Goal: Navigation & Orientation: Find specific page/section

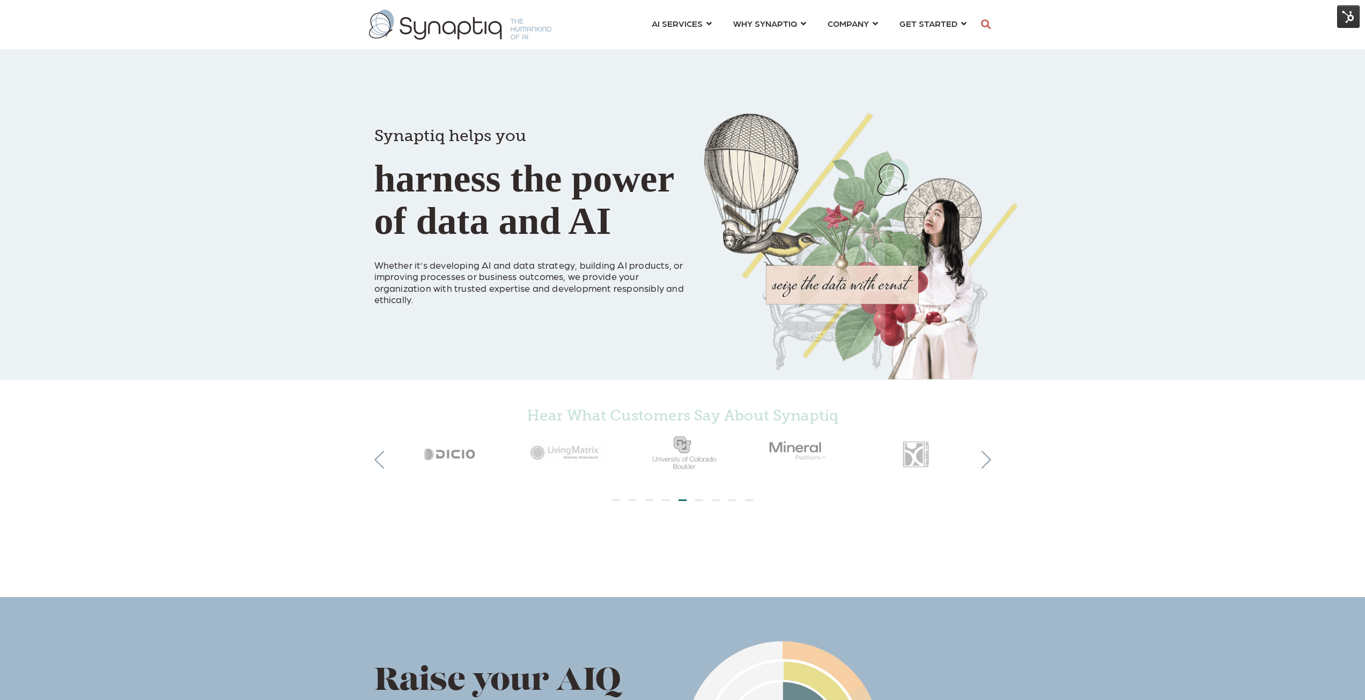
click at [1351, 16] on img at bounding box center [1348, 16] width 23 height 23
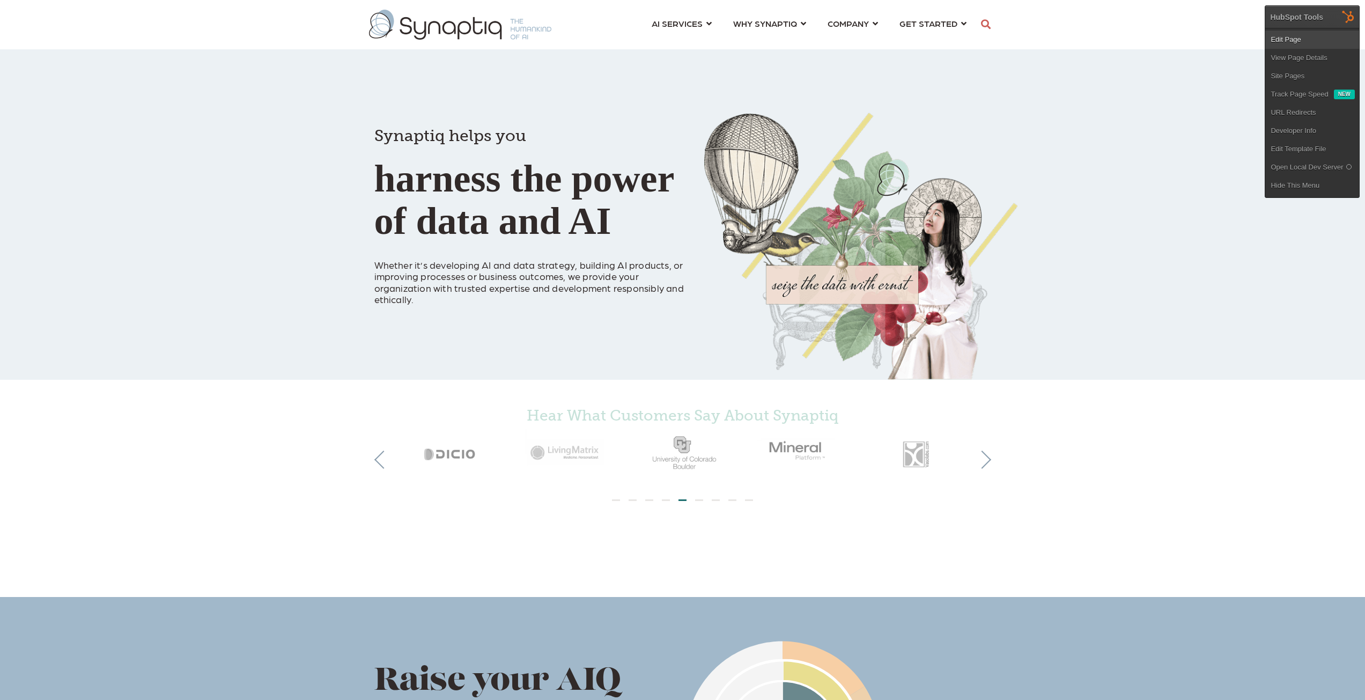
click at [1295, 41] on link "Edit Page" at bounding box center [1312, 40] width 94 height 18
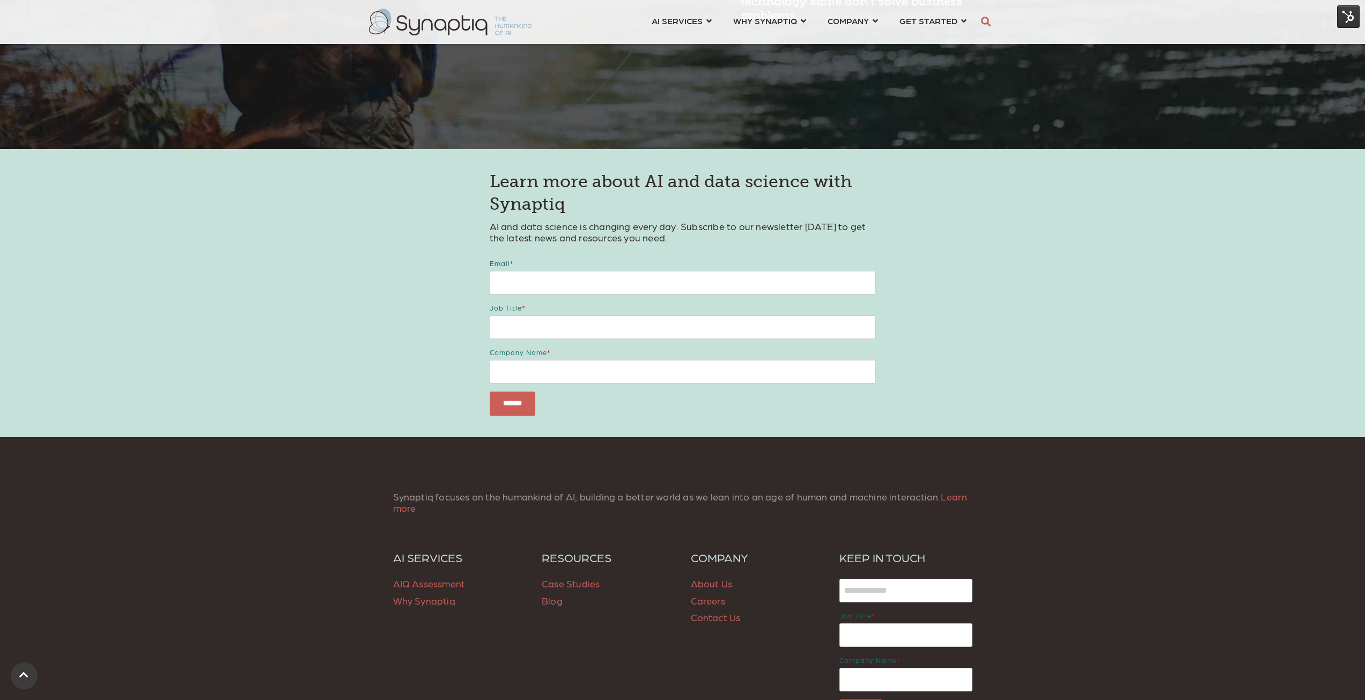
scroll to position [1381, 0]
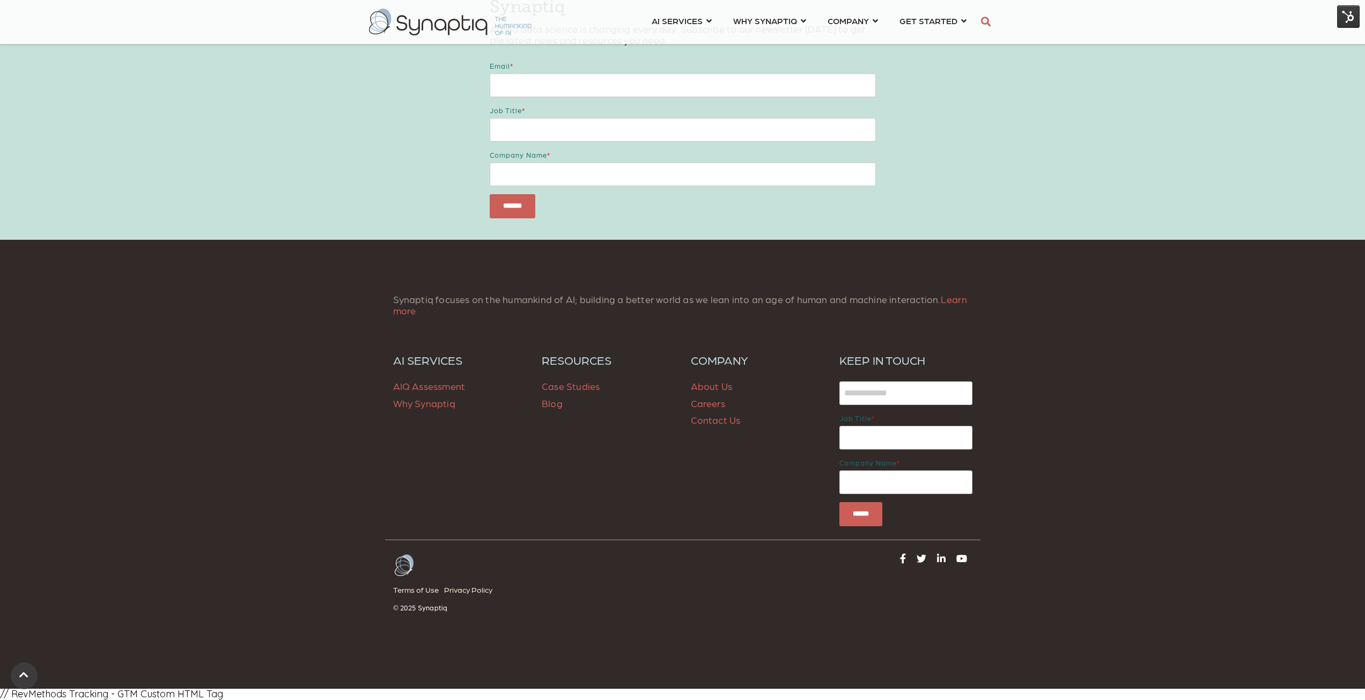
click at [556, 403] on span "Blog" at bounding box center [552, 402] width 21 height 11
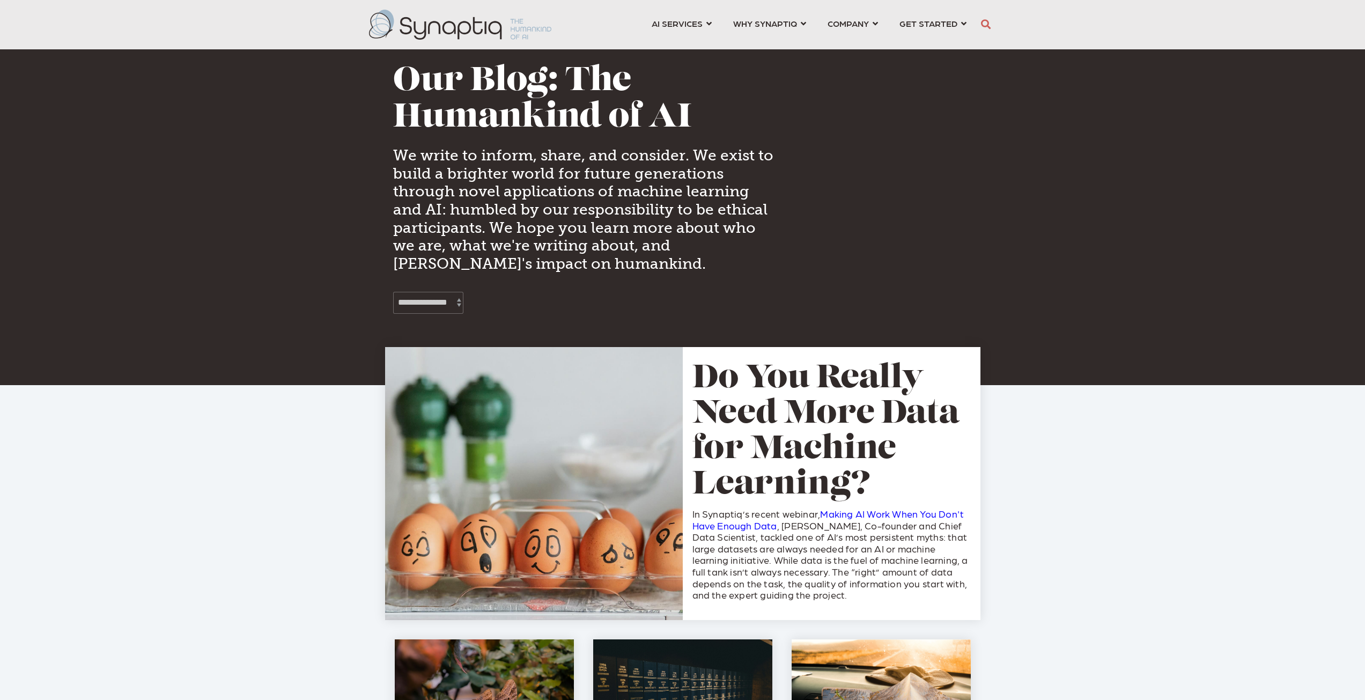
scroll to position [0, 5]
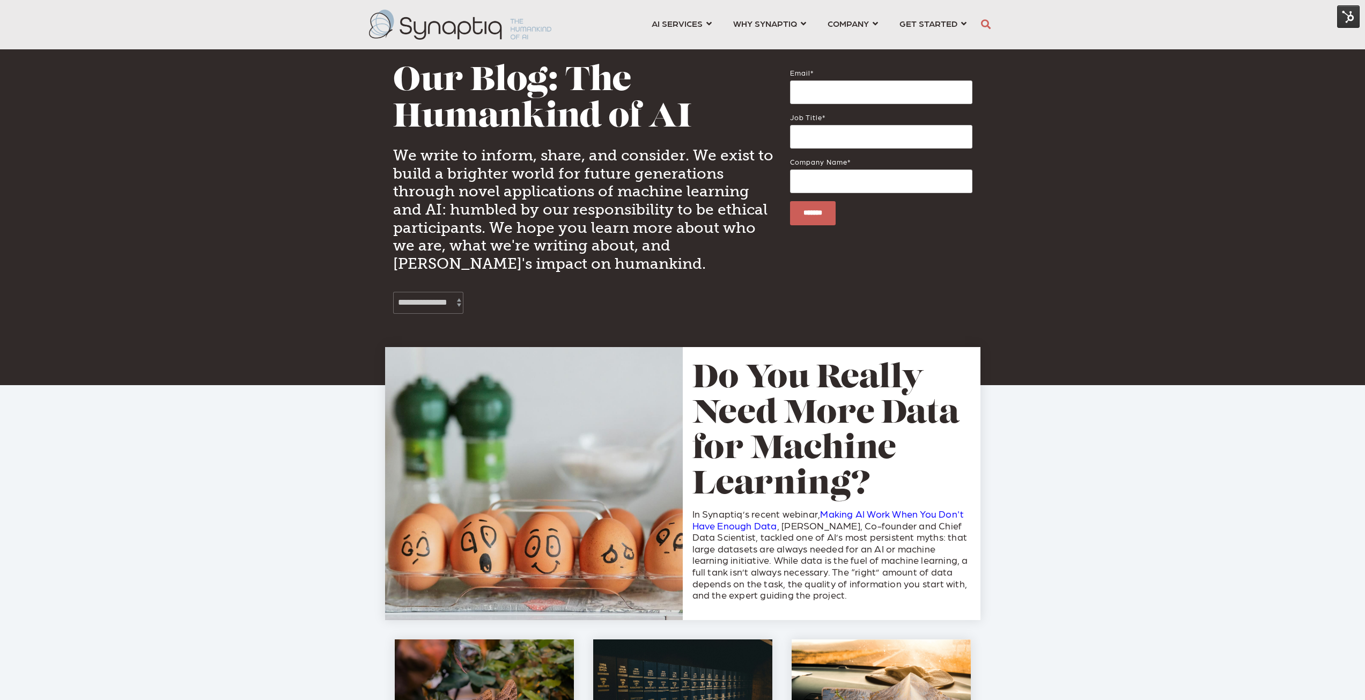
drag, startPoint x: 231, startPoint y: 187, endPoint x: 238, endPoint y: 189, distance: 6.6
click at [232, 188] on div at bounding box center [682, 192] width 1365 height 385
click at [469, 28] on img at bounding box center [460, 25] width 182 height 30
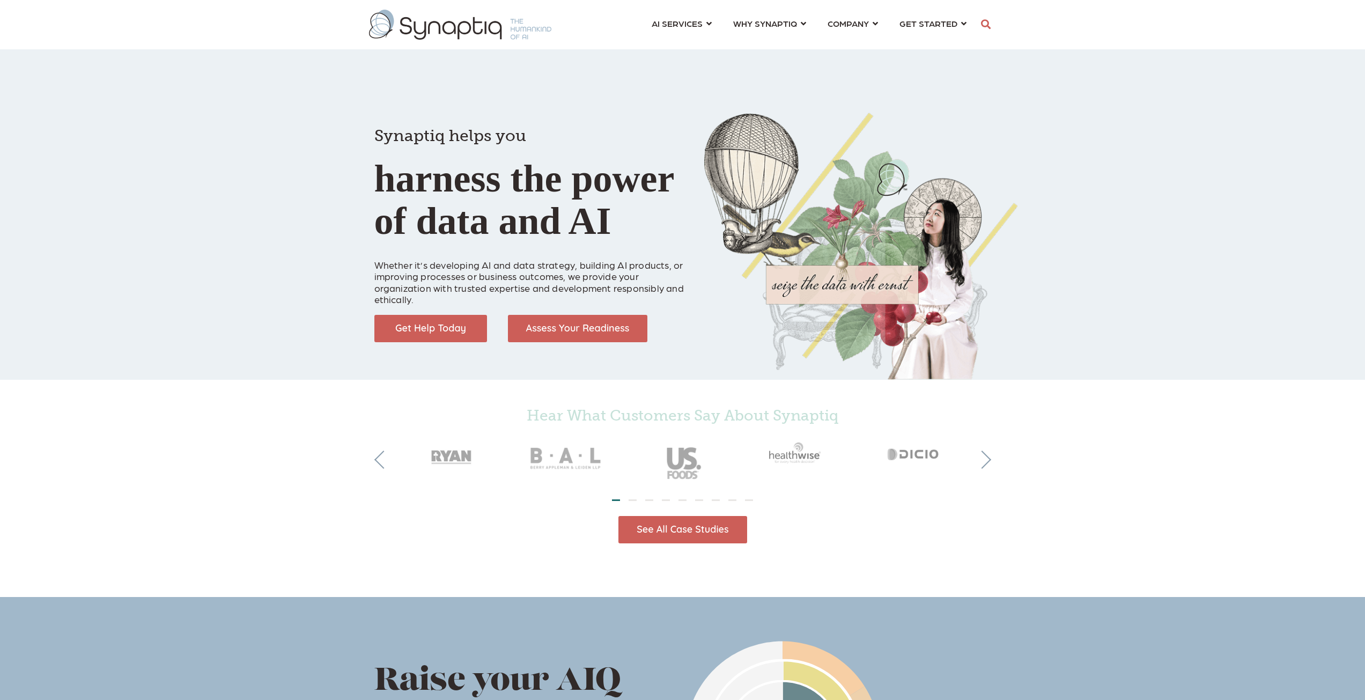
scroll to position [0, 5]
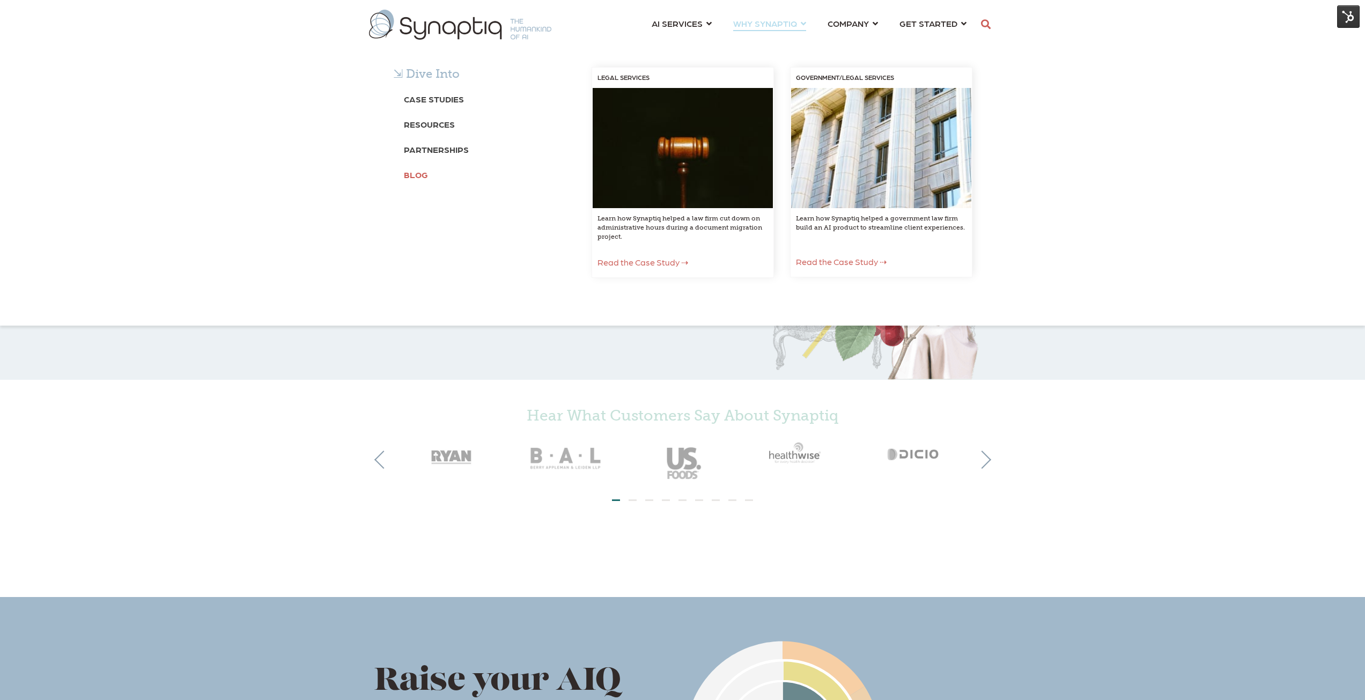
click at [408, 173] on b "Blog" at bounding box center [416, 174] width 24 height 10
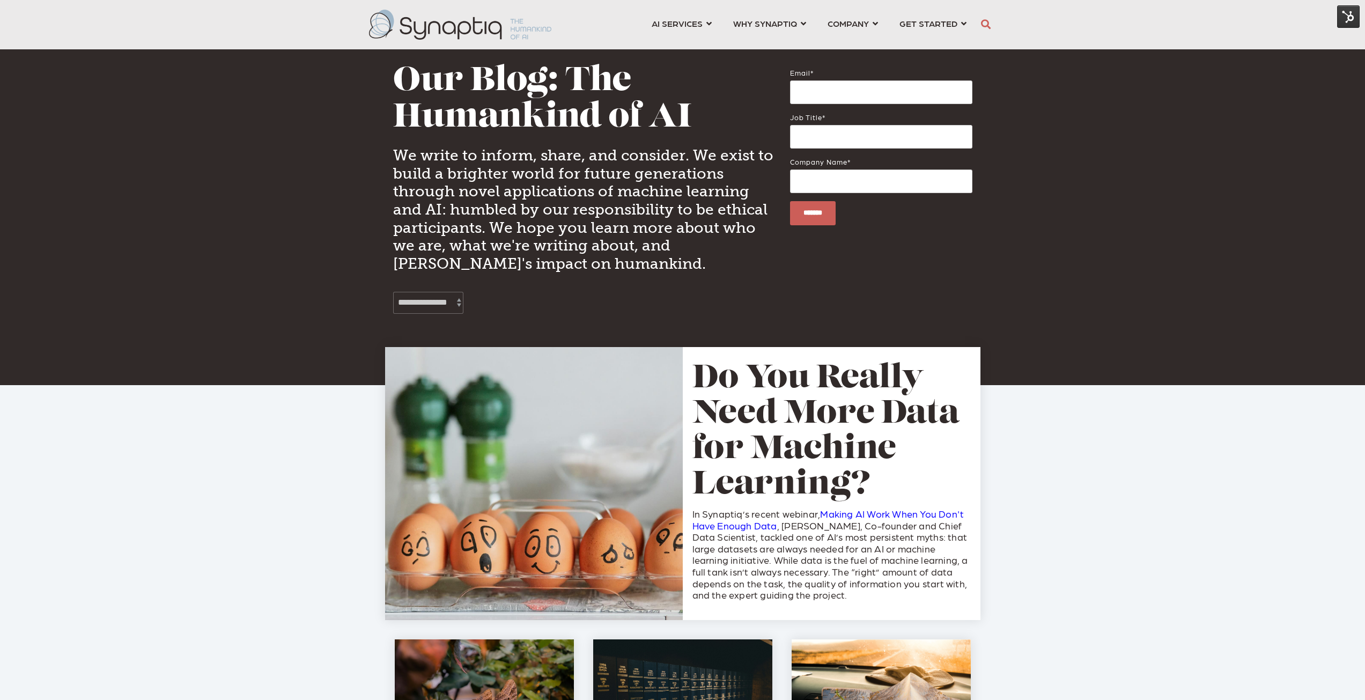
click at [455, 33] on img at bounding box center [460, 25] width 182 height 30
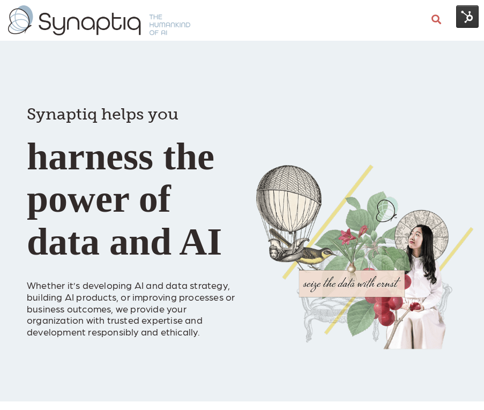
click at [470, 17] on img at bounding box center [467, 16] width 23 height 23
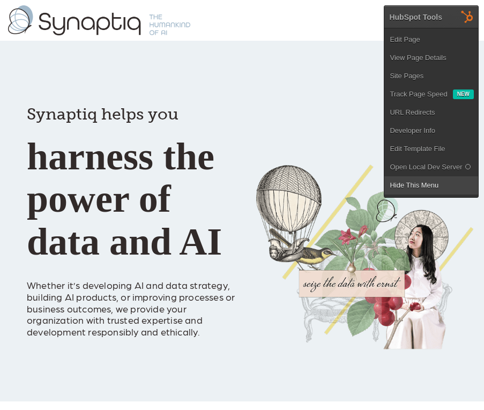
click at [418, 187] on link "Hide This Menu" at bounding box center [432, 185] width 94 height 18
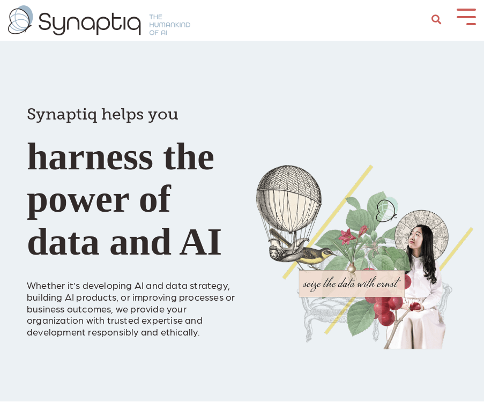
click at [474, 16] on span at bounding box center [466, 17] width 19 height 2
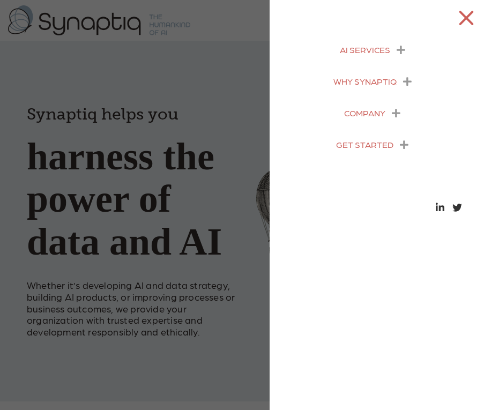
click at [401, 48] on icon "menu" at bounding box center [401, 50] width 9 height 10
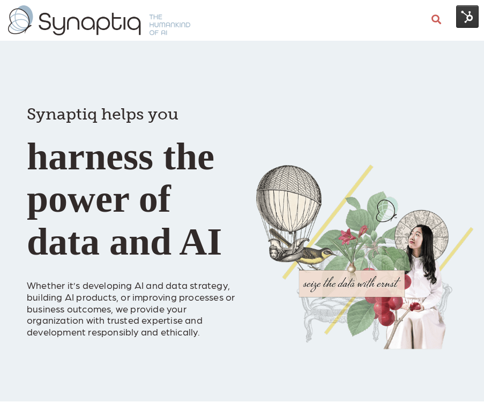
click at [466, 19] on img at bounding box center [467, 16] width 23 height 23
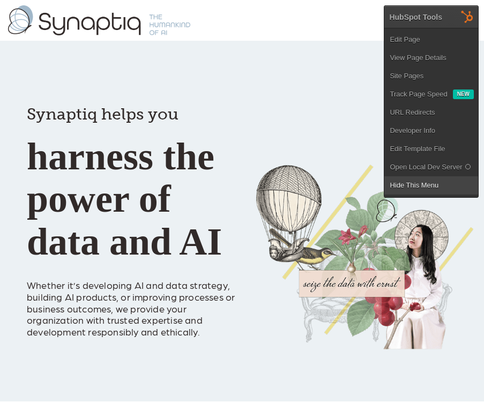
click at [415, 185] on link "Hide This Menu" at bounding box center [432, 185] width 94 height 18
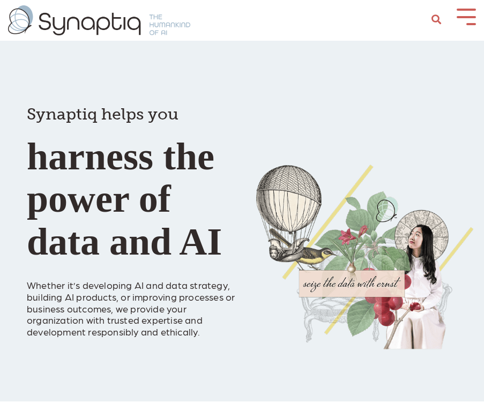
click at [471, 23] on span at bounding box center [472, 24] width 10 height 2
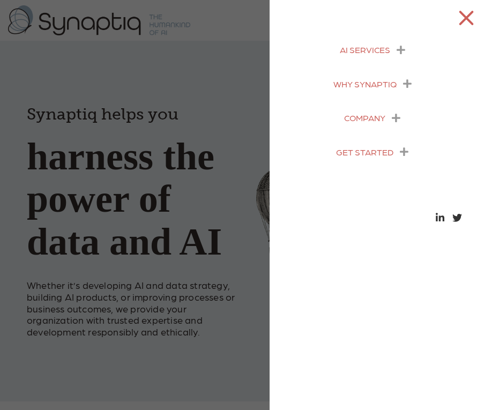
click at [402, 49] on icon "menu" at bounding box center [401, 50] width 9 height 10
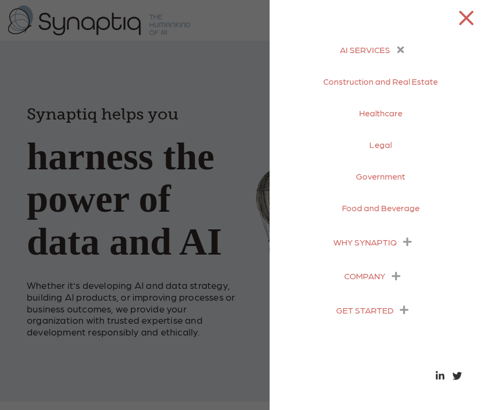
click at [403, 240] on icon "menu" at bounding box center [407, 242] width 9 height 10
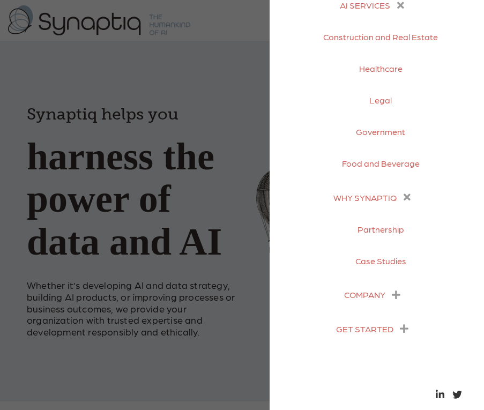
scroll to position [54, 0]
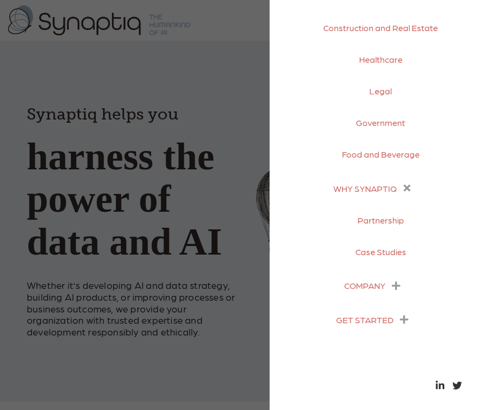
click at [392, 285] on icon "menu" at bounding box center [396, 286] width 9 height 10
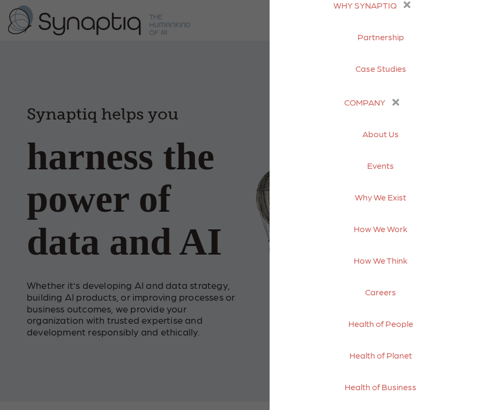
scroll to position [268, 0]
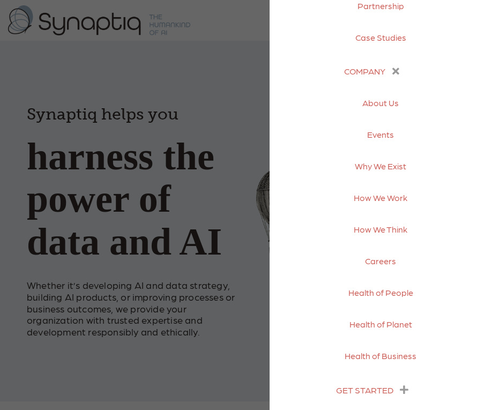
click at [393, 70] on icon "menu" at bounding box center [396, 71] width 13 height 13
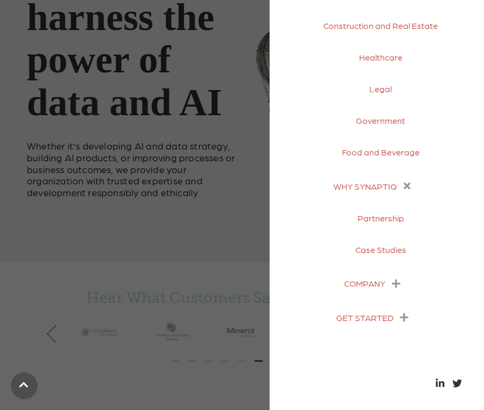
scroll to position [161, 0]
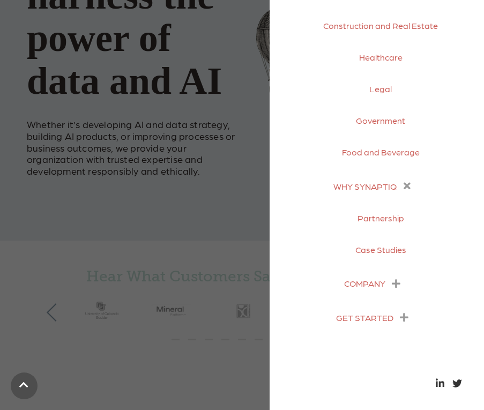
click at [403, 180] on icon "menu" at bounding box center [407, 186] width 13 height 13
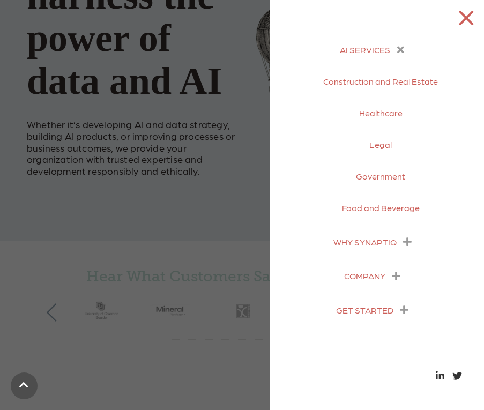
scroll to position [0, 0]
click at [396, 48] on icon "menu" at bounding box center [401, 49] width 13 height 13
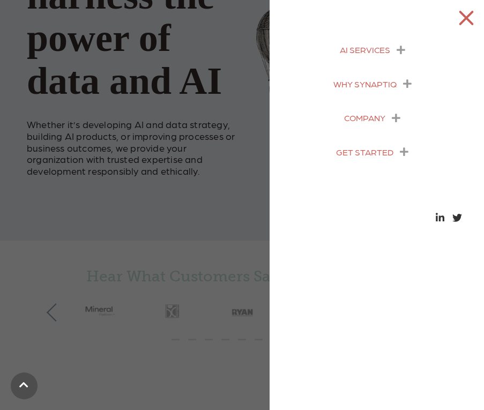
click at [403, 151] on icon "menu" at bounding box center [404, 152] width 9 height 10
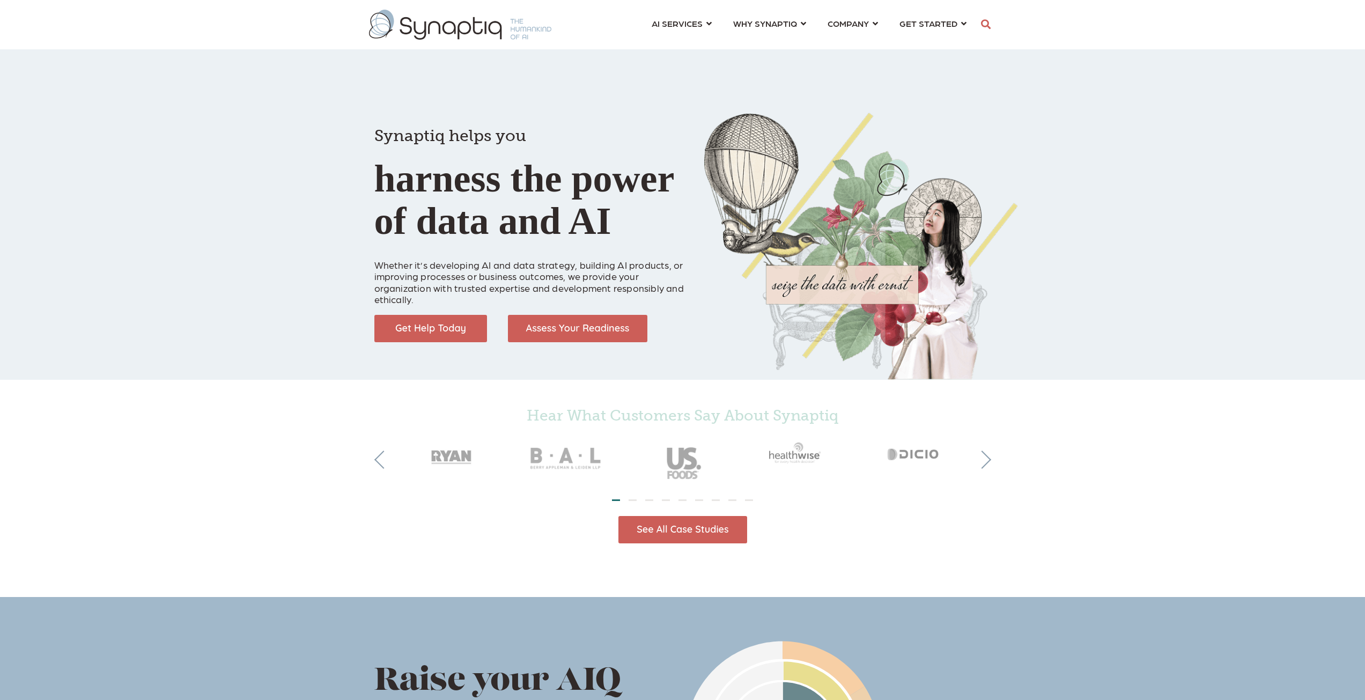
scroll to position [0, 5]
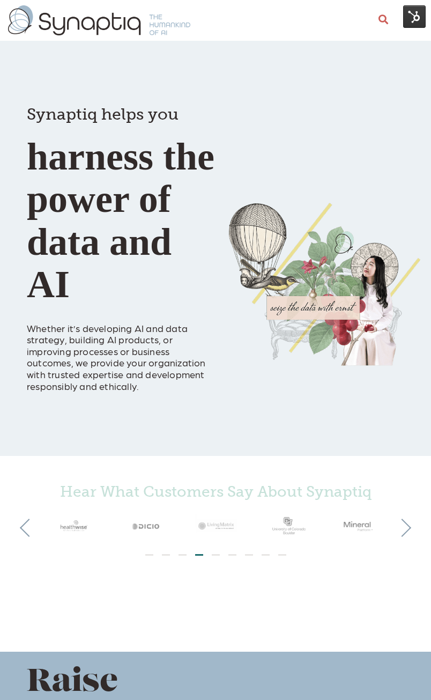
click at [422, 19] on img at bounding box center [414, 16] width 23 height 23
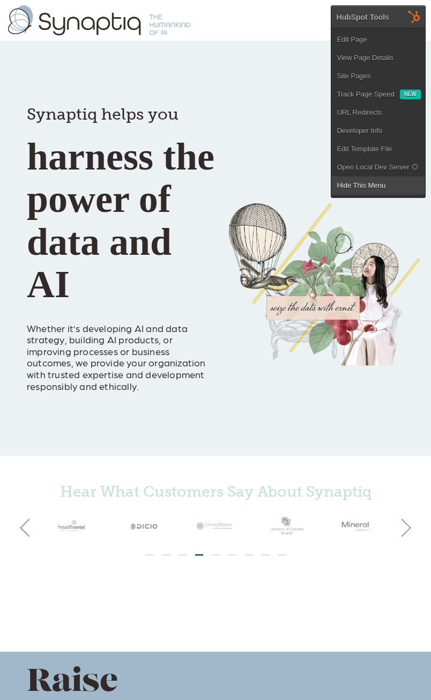
click at [372, 183] on link "Hide This Menu" at bounding box center [378, 185] width 94 height 18
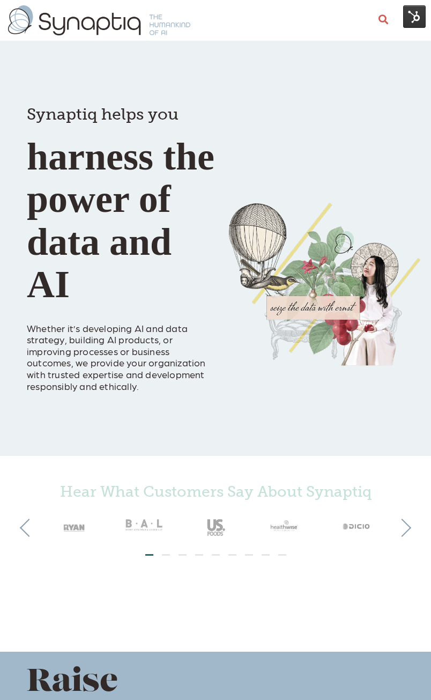
click at [414, 19] on img at bounding box center [414, 16] width 23 height 23
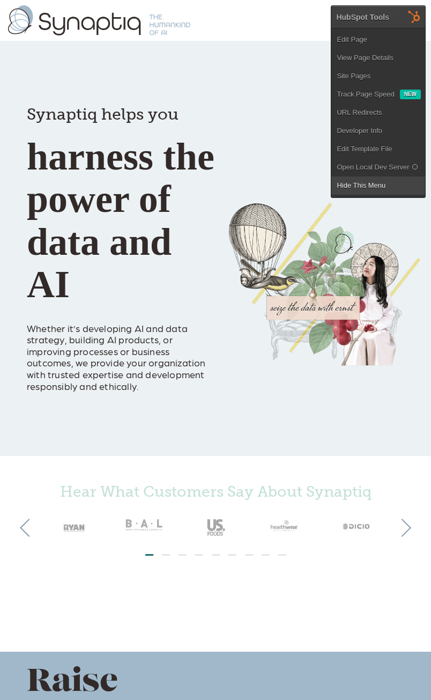
click at [366, 186] on link "Hide This Menu" at bounding box center [378, 185] width 94 height 18
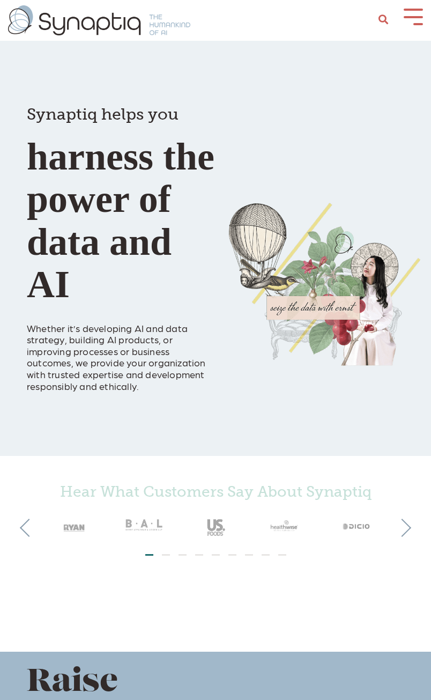
click at [417, 18] on button at bounding box center [413, 16] width 19 height 14
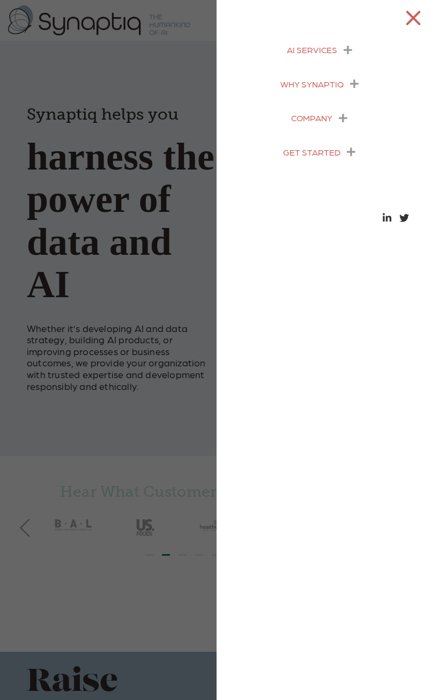
click at [349, 51] on icon "menu" at bounding box center [348, 50] width 9 height 10
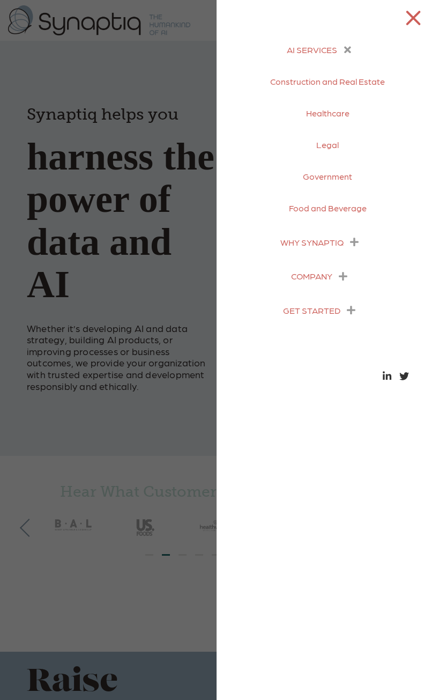
click at [349, 51] on icon "menu" at bounding box center [348, 49] width 13 height 13
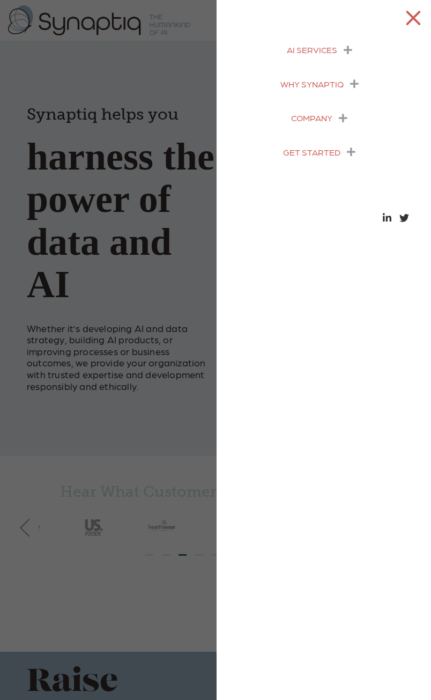
click at [355, 85] on icon "menu" at bounding box center [354, 84] width 9 height 10
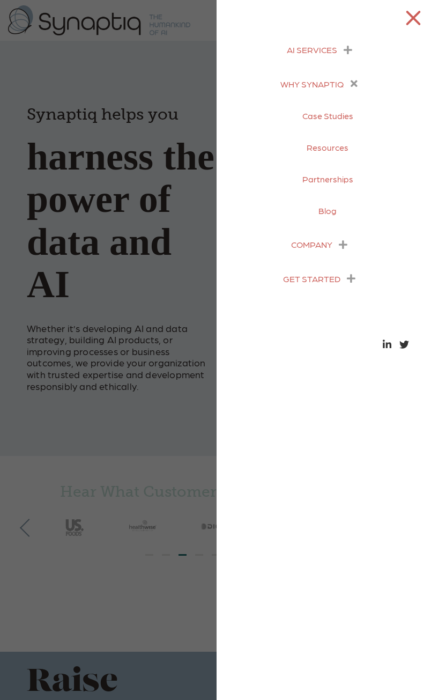
click at [354, 84] on icon "menu" at bounding box center [354, 83] width 13 height 13
click at [344, 120] on icon "menu" at bounding box center [343, 118] width 9 height 10
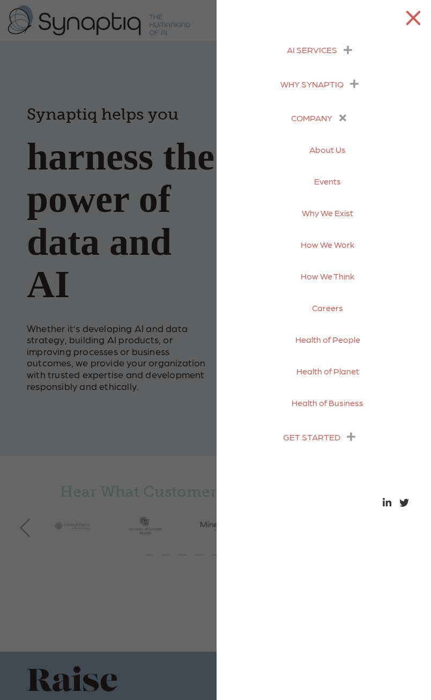
click at [352, 439] on icon "menu" at bounding box center [351, 437] width 9 height 10
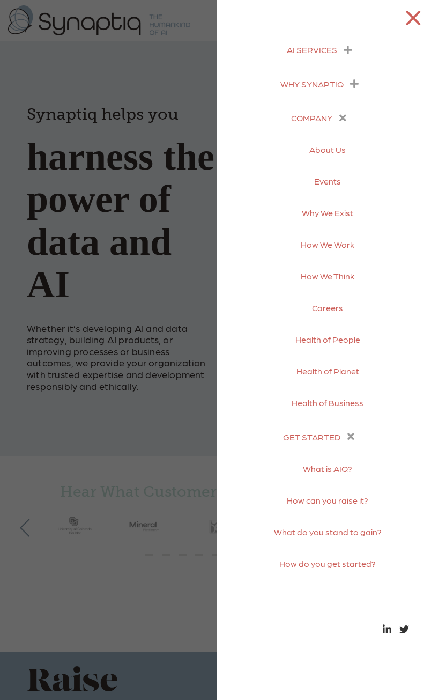
click at [342, 119] on icon "menu" at bounding box center [343, 118] width 13 height 13
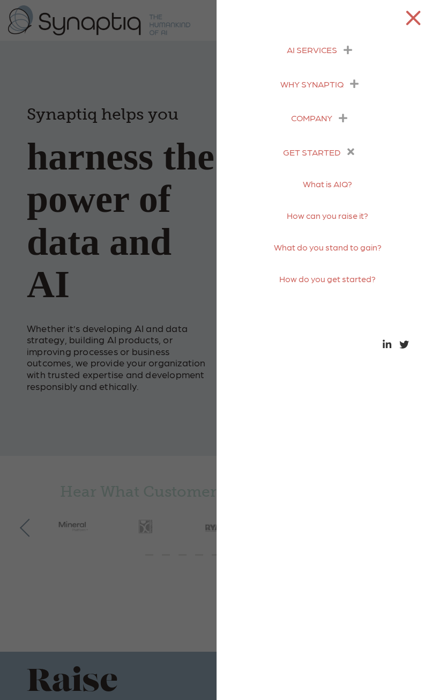
click at [350, 153] on icon "menu" at bounding box center [351, 151] width 13 height 13
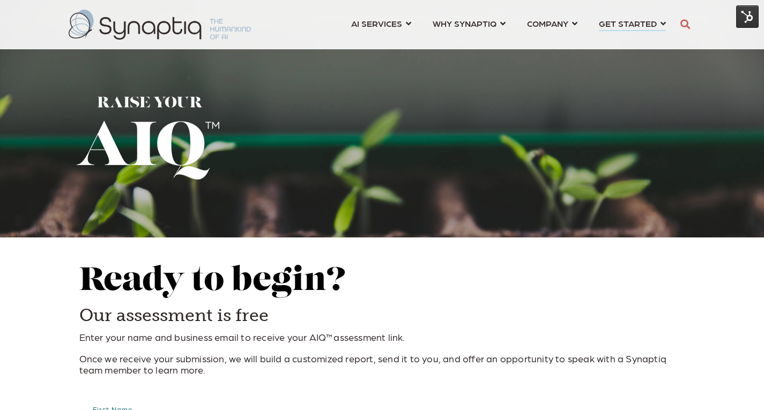
scroll to position [0, 5]
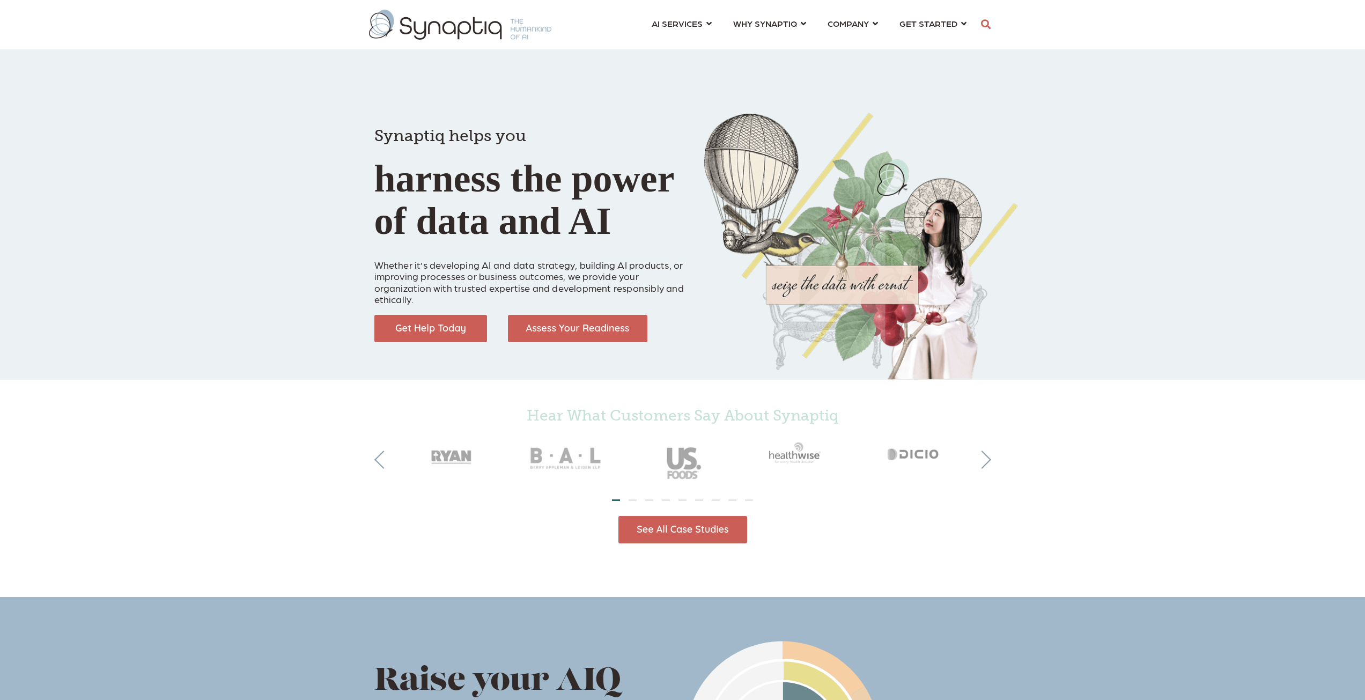
scroll to position [0, 5]
